Goal: Navigation & Orientation: Understand site structure

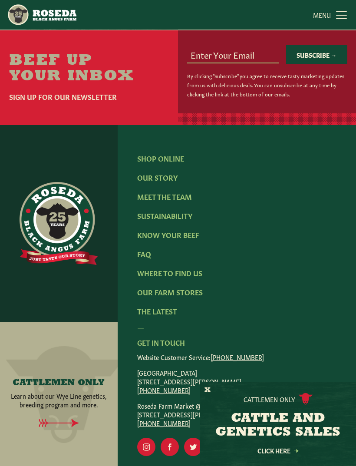
scroll to position [999, 0]
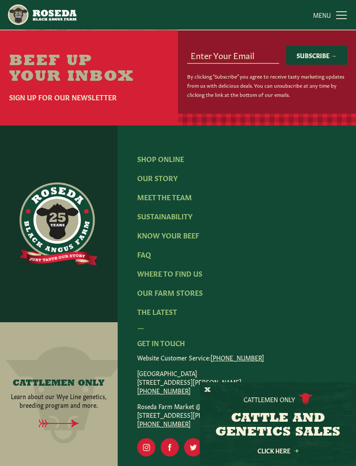
click at [192, 201] on link "Meet The Team" at bounding box center [164, 197] width 55 height 10
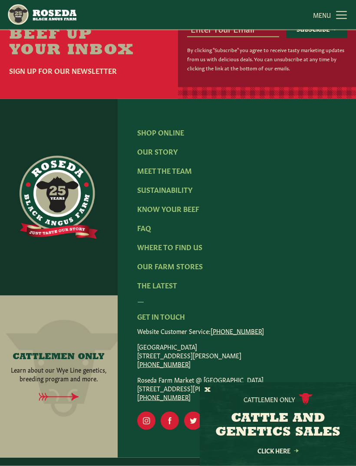
scroll to position [1026, 0]
click at [309, 396] on p "Roseda Farm Market @ [GEOGRAPHIC_DATA] [STREET_ADDRESS] [PHONE_NUMBER]" at bounding box center [236, 388] width 199 height 26
click at [211, 466] on div "Cattlemen Only CATTLE AND GENETICS SALES Click Here" at bounding box center [278, 424] width 156 height 84
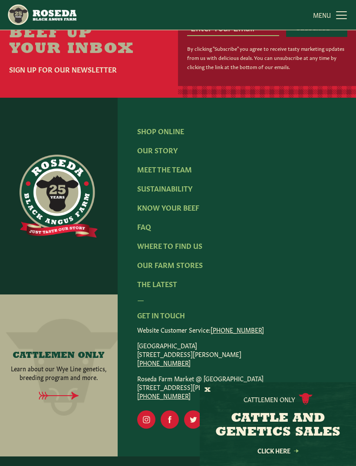
scroll to position [1025, 0]
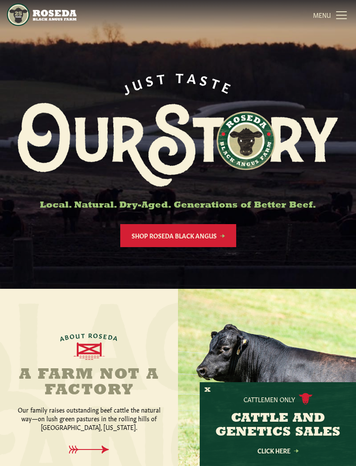
click at [240, 5] on nav "The Farm Our Story Meet The Team Sustainability Our Beef Know Your Beef Where T…" at bounding box center [178, 15] width 342 height 30
click at [236, 5] on nav "The Farm Our Story Meet The Team Sustainability Our Beef Know Your Beef Where T…" at bounding box center [178, 15] width 342 height 30
